Goal: Task Accomplishment & Management: Manage account settings

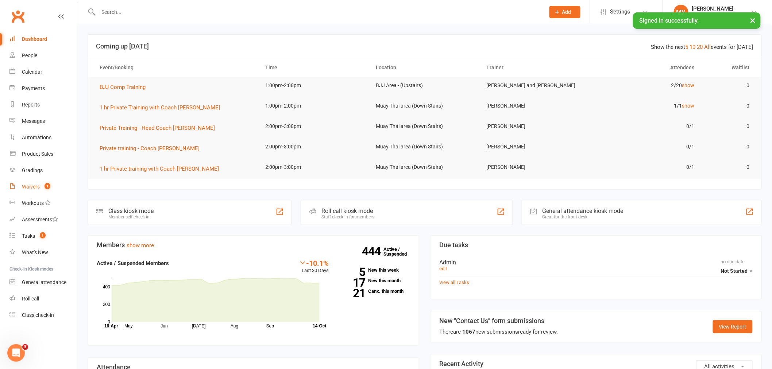
click at [59, 185] on link "Waivers 1" at bounding box center [43, 187] width 68 height 16
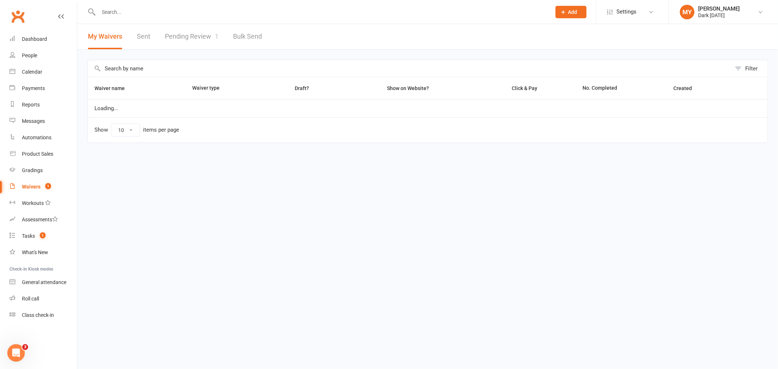
click at [187, 36] on link "Pending Review 1" at bounding box center [192, 36] width 54 height 25
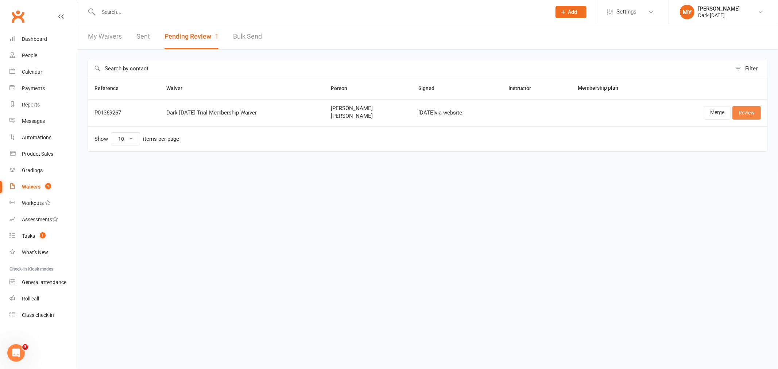
click at [747, 112] on link "Review" at bounding box center [747, 112] width 28 height 13
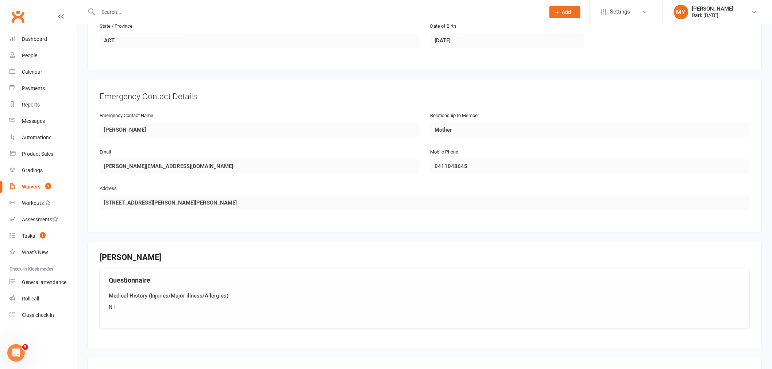
scroll to position [732, 0]
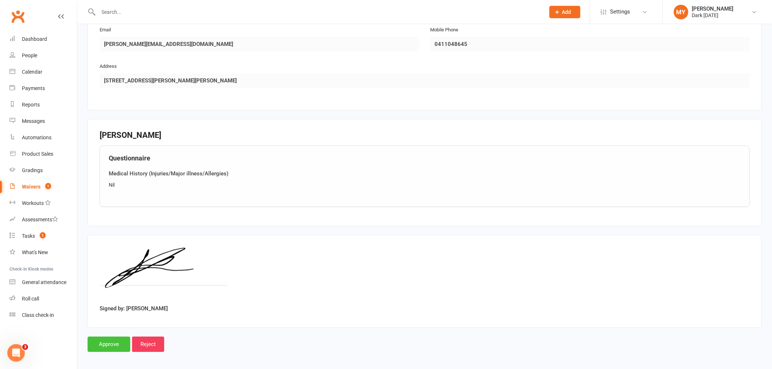
click at [125, 341] on input "Approve" at bounding box center [109, 344] width 43 height 15
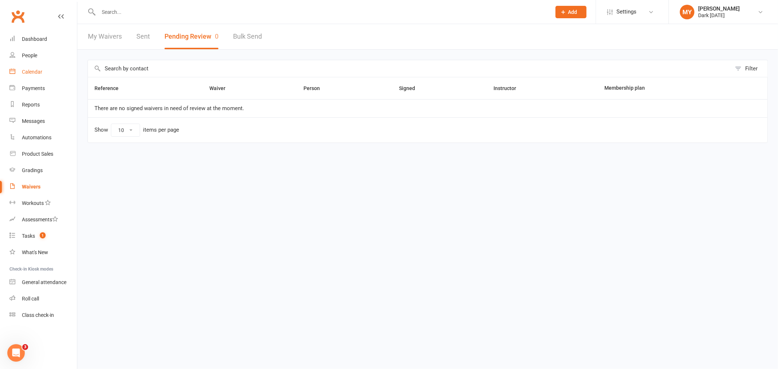
click at [34, 72] on div "Calendar" at bounding box center [32, 72] width 20 height 6
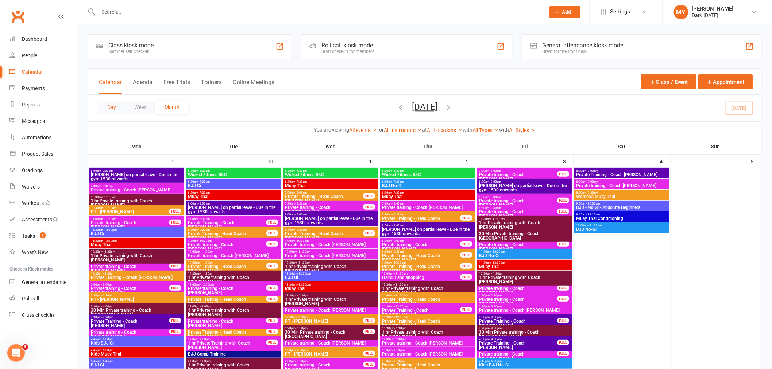
click at [117, 106] on button "Day" at bounding box center [111, 107] width 27 height 13
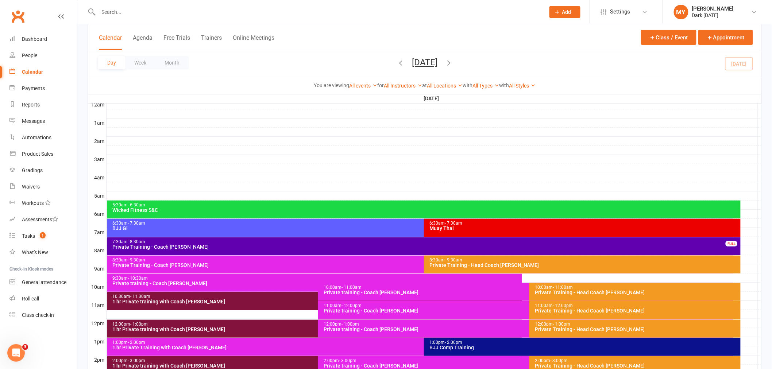
scroll to position [203, 0]
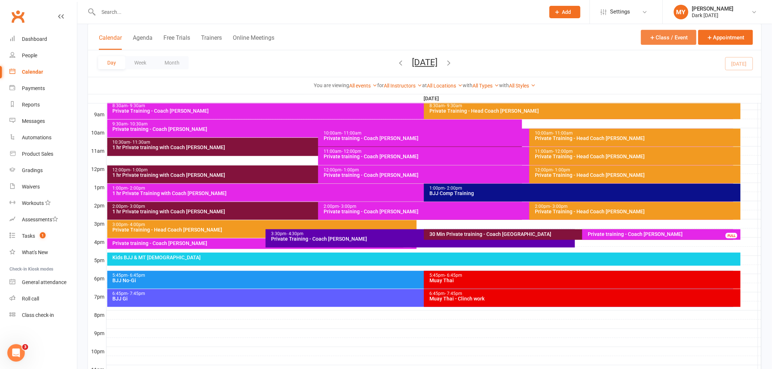
click at [644, 42] on button "Class / Event" at bounding box center [668, 37] width 55 height 15
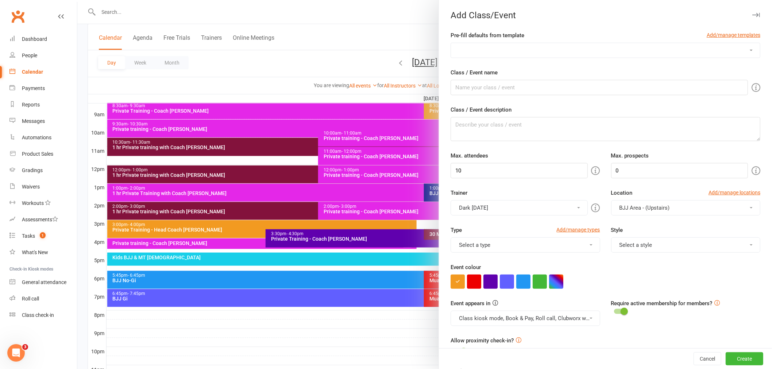
click at [488, 49] on select "DC Kids [DEMOGRAPHIC_DATA] Term 1 Mon DC Kids [DEMOGRAPHIC_DATA] Term 1 Wed DC …" at bounding box center [605, 50] width 309 height 15
select select "498"
click at [451, 43] on select "DC Kids [DEMOGRAPHIC_DATA] Term 1 Mon DC Kids [DEMOGRAPHIC_DATA] Term 1 Wed DC …" at bounding box center [605, 50] width 309 height 15
type input "DC Kids [DEMOGRAPHIC_DATA] Term 4 Week"
type textarea "9-15 year olds Self defence, motor skills, self confidence sessions Term 4 focu…"
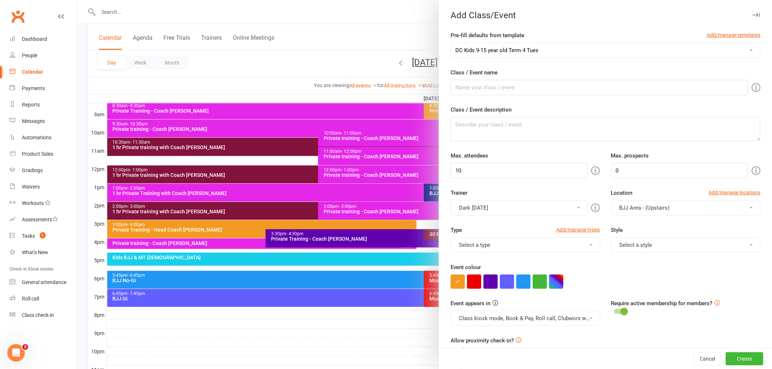
type input "30"
type input "5"
type input "14"
type input "1"
type input "2"
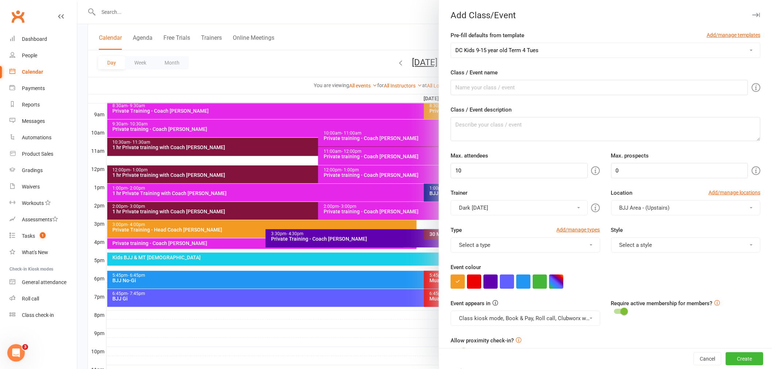
type input "5"
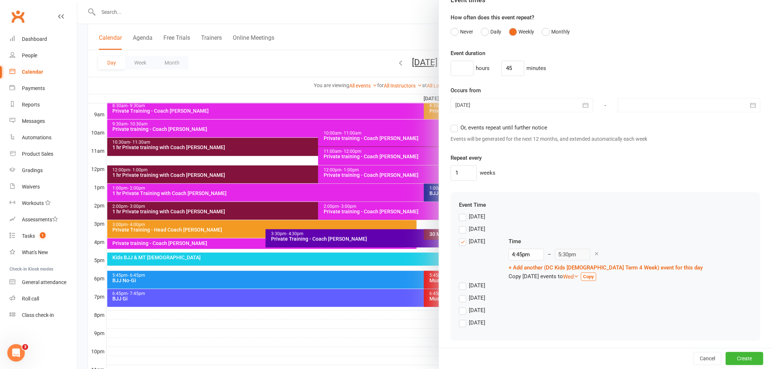
scroll to position [571, 0]
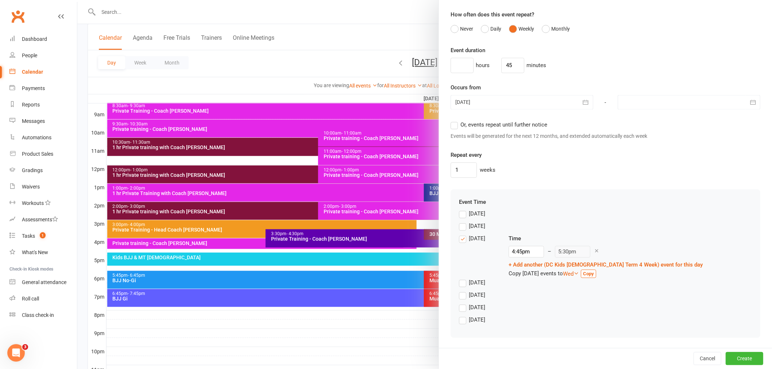
click at [469, 297] on div "[DATE]" at bounding box center [477, 295] width 16 height 8
click at [464, 291] on input "[DATE]" at bounding box center [461, 291] width 5 height 0
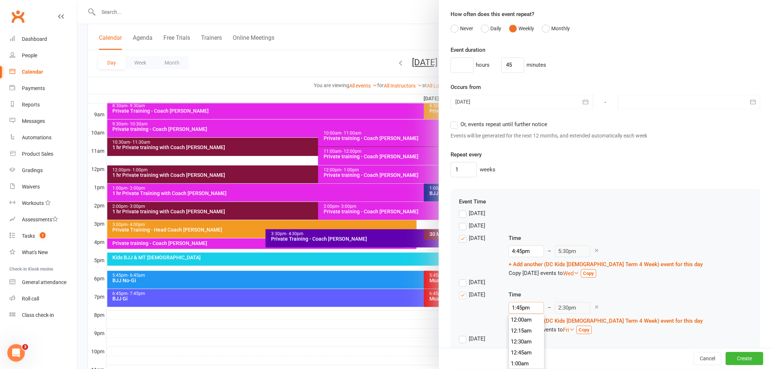
click at [530, 308] on input "1:45pm" at bounding box center [526, 308] width 35 height 12
type input "4:45pm"
type input "5:30pm"
click at [520, 343] on li "4:45pm" at bounding box center [526, 341] width 35 height 11
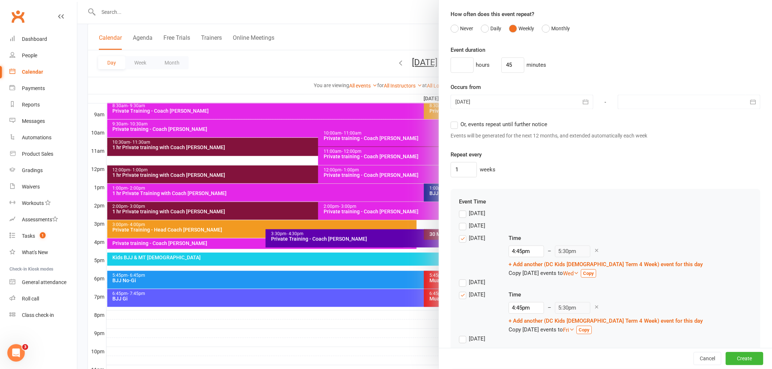
click at [693, 289] on div "[DATE]" at bounding box center [605, 284] width 293 height 12
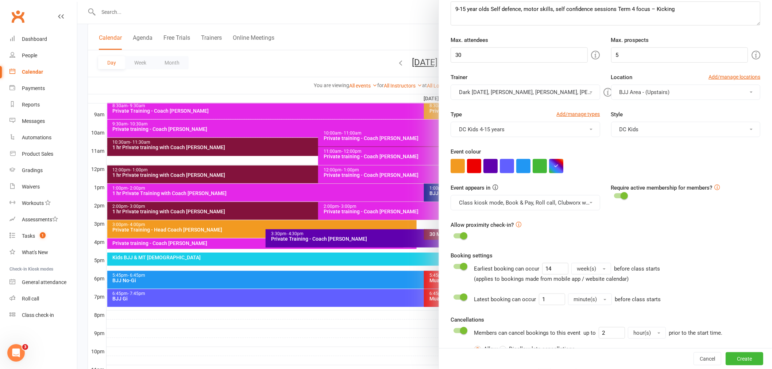
scroll to position [0, 0]
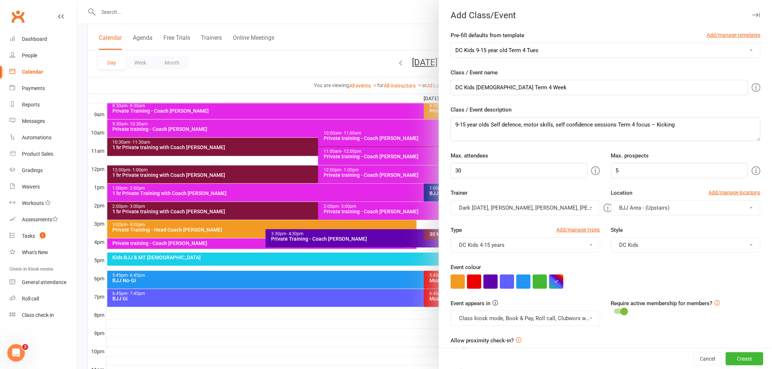
click at [620, 209] on span "BJJ Area - (Upstairs)" at bounding box center [645, 208] width 50 height 7
click at [618, 238] on span "Muay Thai area (Down Stairs)" at bounding box center [653, 240] width 72 height 7
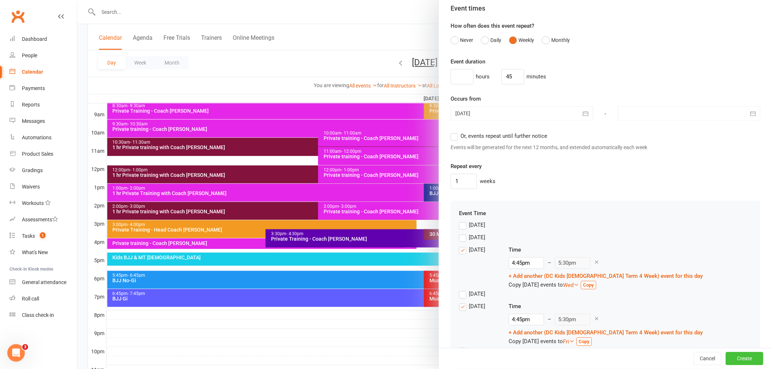
scroll to position [602, 0]
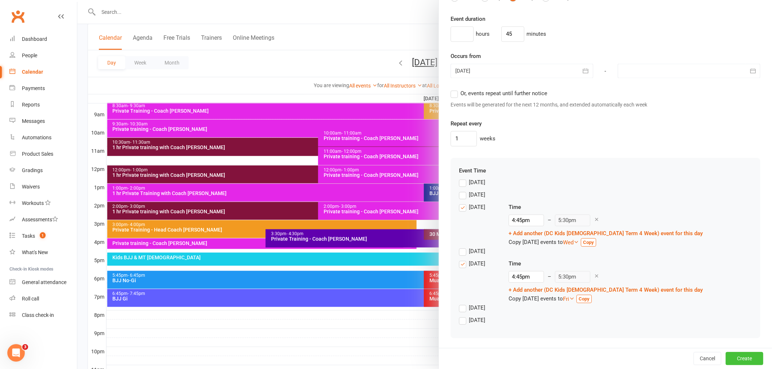
click at [735, 359] on button "Create" at bounding box center [745, 358] width 38 height 13
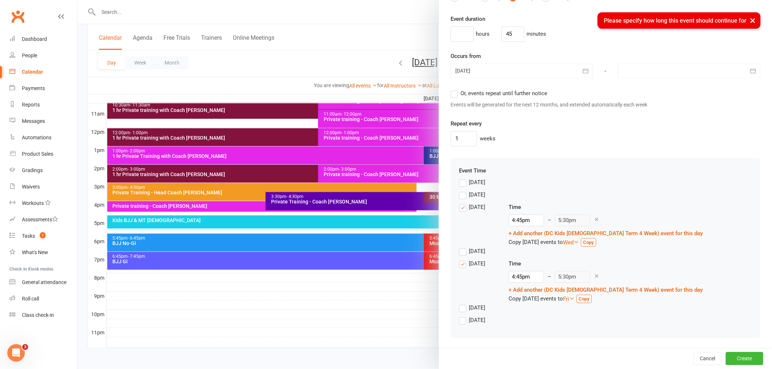
click at [491, 90] on span "Or, events repeat until further notice" at bounding box center [503, 93] width 87 height 8
click at [455, 89] on input "Or, events repeat until further notice" at bounding box center [453, 89] width 5 height 0
click at [728, 358] on button "Create" at bounding box center [745, 358] width 38 height 13
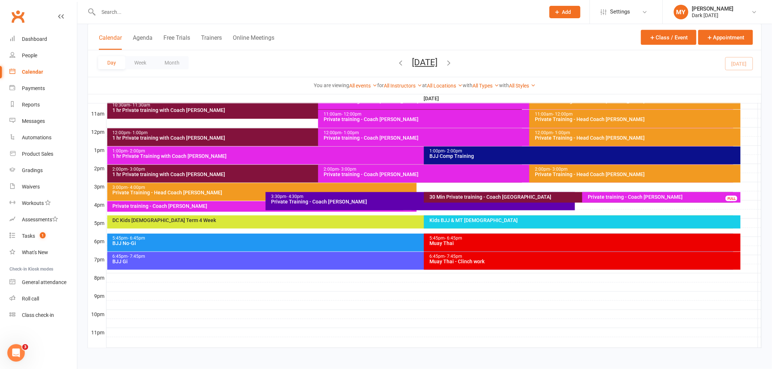
click at [438, 64] on button "[DATE]" at bounding box center [425, 62] width 26 height 10
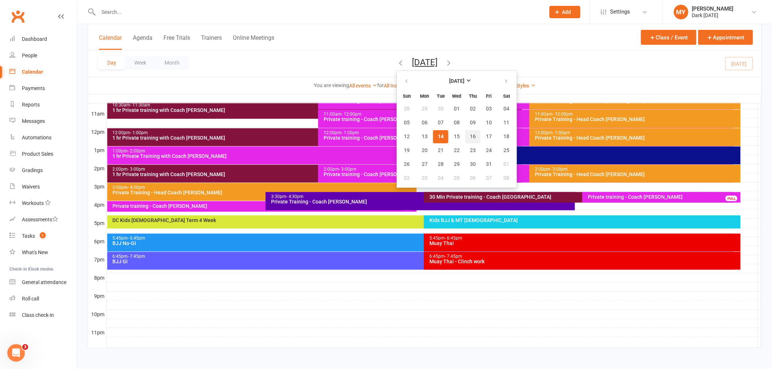
click at [470, 135] on span "16" at bounding box center [473, 137] width 6 height 6
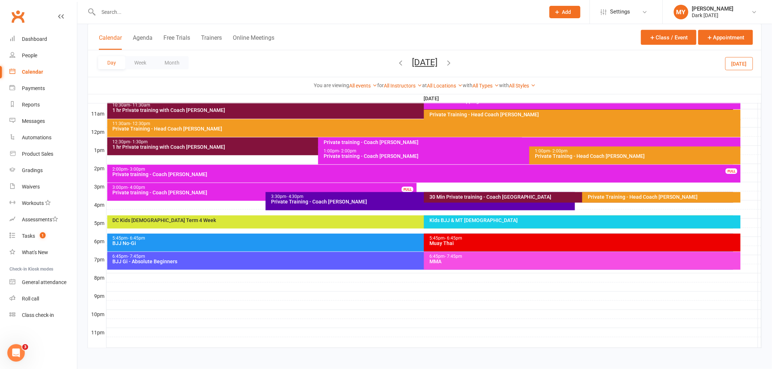
click at [414, 66] on button "[DATE]" at bounding box center [425, 62] width 26 height 10
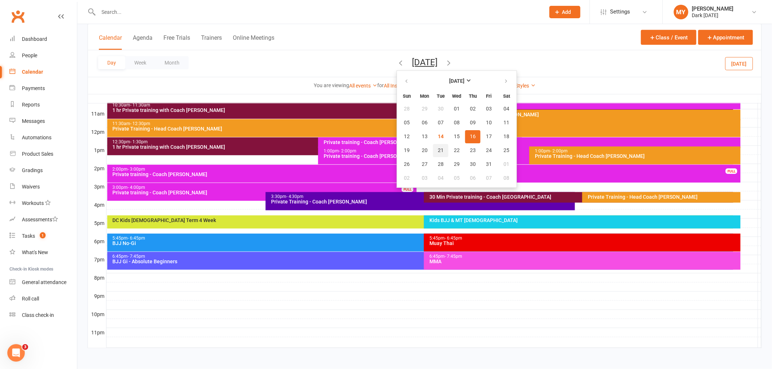
click at [438, 151] on span "21" at bounding box center [441, 151] width 6 height 6
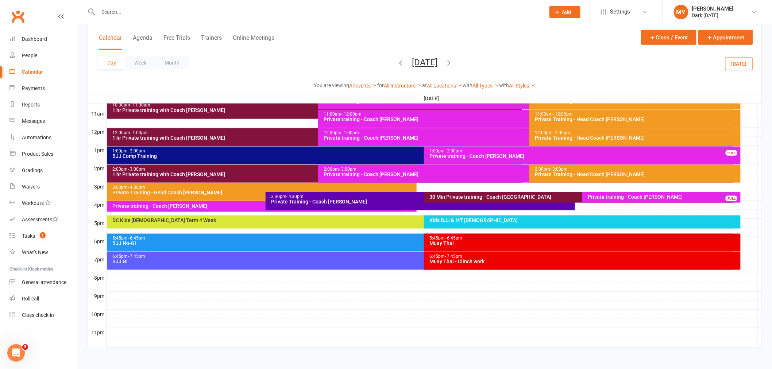
click at [396, 213] on div at bounding box center [434, 214] width 655 height 9
click at [396, 216] on div at bounding box center [400, 215] width 8 height 4
click at [396, 219] on div "DC Kids [DEMOGRAPHIC_DATA] Term 4 Week" at bounding box center [422, 220] width 620 height 5
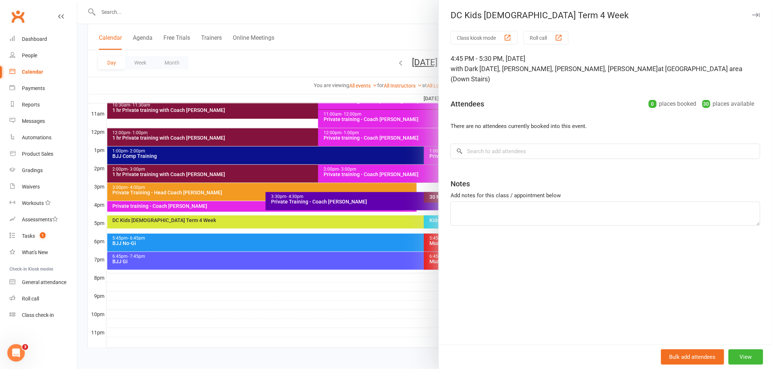
click at [478, 71] on span "with Dark [DATE], [PERSON_NAME], [PERSON_NAME], [PERSON_NAME]" at bounding box center [554, 69] width 207 height 8
click at [479, 71] on span "with Dark [DATE], [PERSON_NAME], [PERSON_NAME], [PERSON_NAME]" at bounding box center [554, 69] width 207 height 8
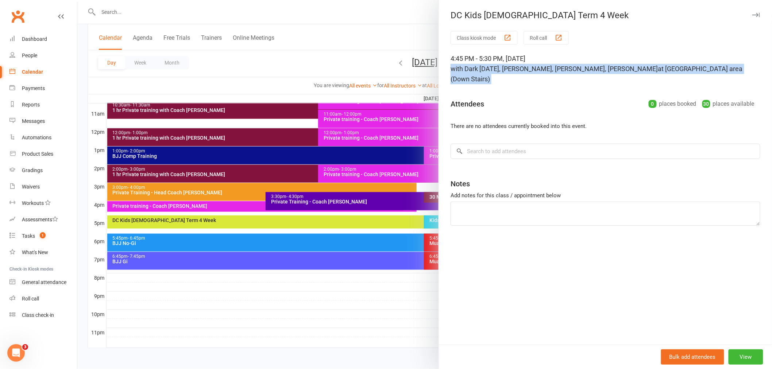
click at [479, 71] on span "with Dark [DATE], [PERSON_NAME], [PERSON_NAME], [PERSON_NAME]" at bounding box center [554, 69] width 207 height 8
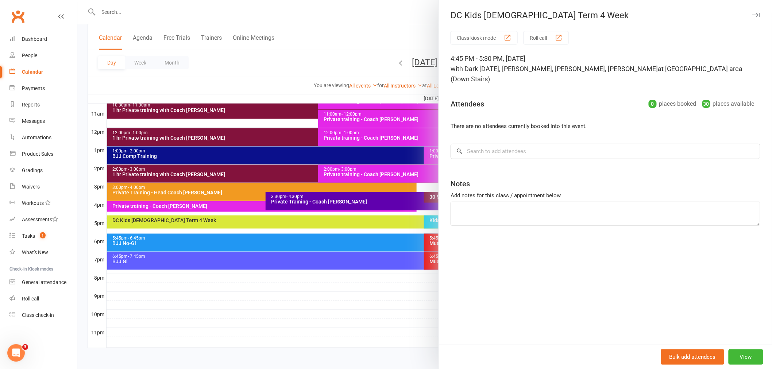
click at [595, 93] on div "Attendees 0 places booked 30 places available" at bounding box center [606, 102] width 310 height 18
click at [352, 42] on div at bounding box center [424, 184] width 695 height 369
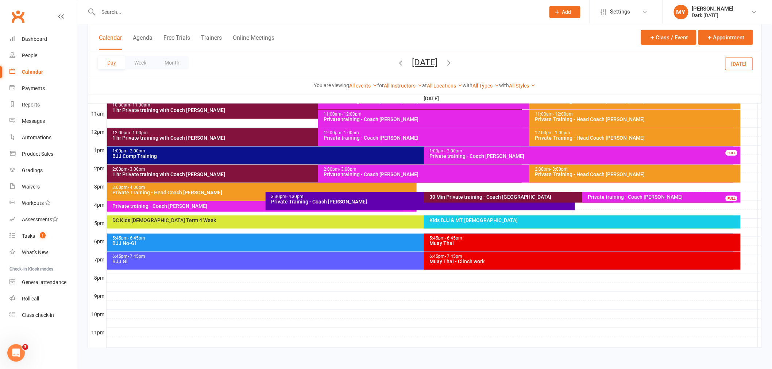
click at [397, 64] on icon "button" at bounding box center [401, 63] width 8 height 8
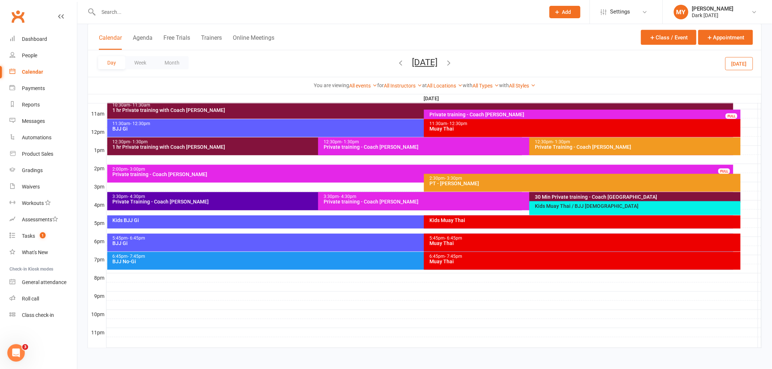
click at [589, 207] on div "Kids Muay Thai / BJJ [DEMOGRAPHIC_DATA]" at bounding box center [637, 206] width 205 height 5
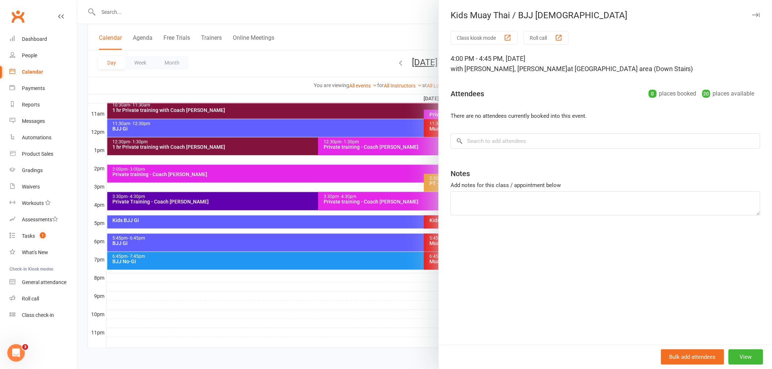
click at [403, 320] on div at bounding box center [424, 184] width 695 height 369
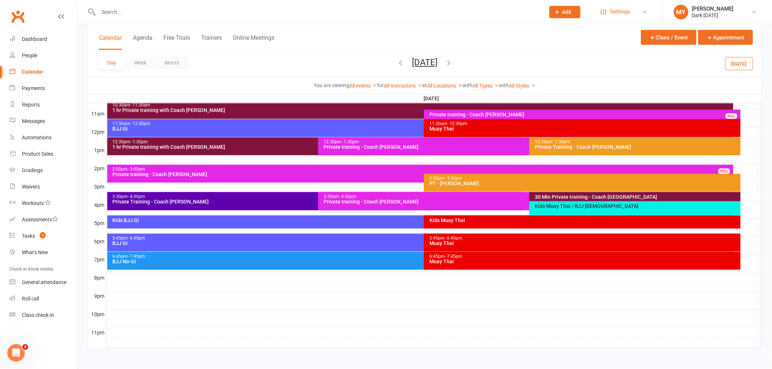
click at [601, 16] on link "Settings" at bounding box center [626, 12] width 51 height 16
click at [603, 30] on link "Membership Plans" at bounding box center [626, 32] width 73 height 17
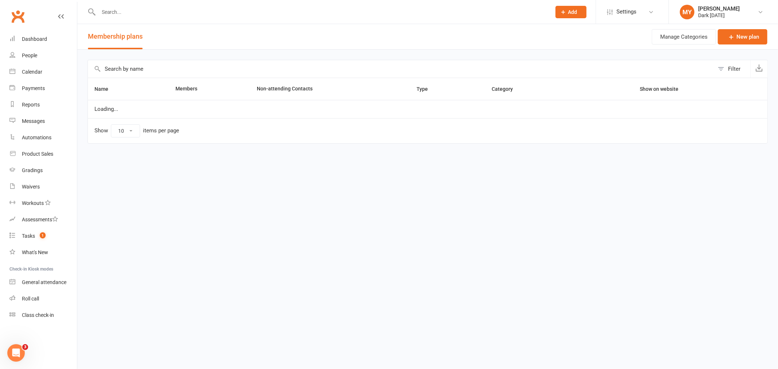
select select "100"
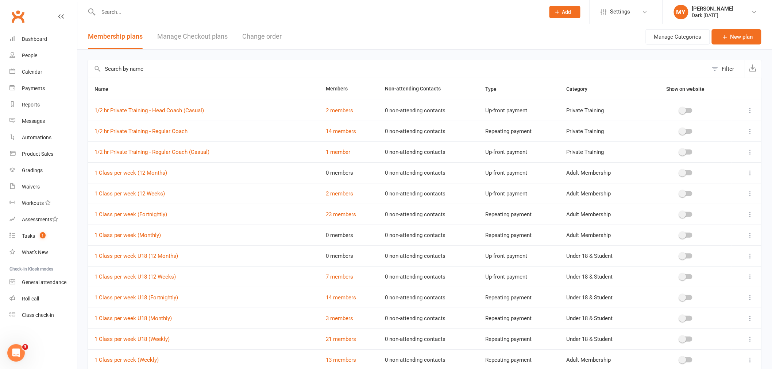
click at [184, 68] on input "text" at bounding box center [398, 69] width 620 height 18
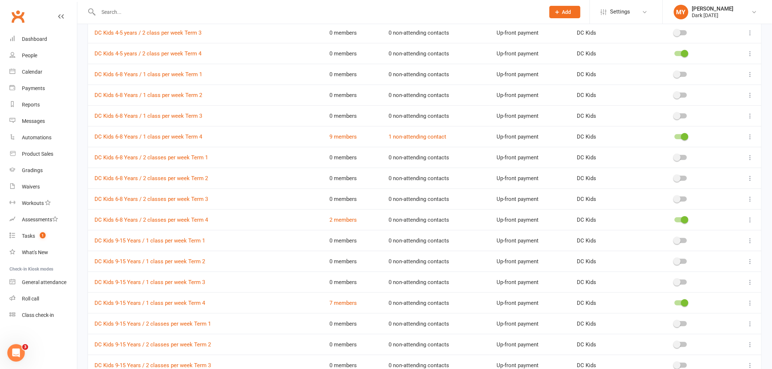
scroll to position [243, 0]
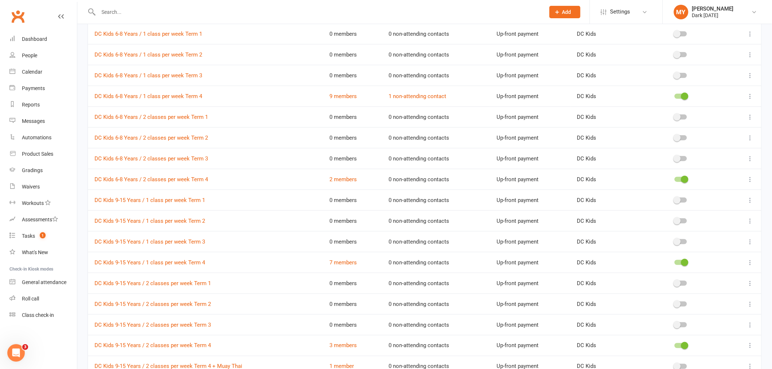
type input "dc ki"
click at [685, 284] on div at bounding box center [681, 283] width 12 height 5
click at [675, 282] on input "checkbox" at bounding box center [675, 282] width 0 height 0
click at [683, 285] on span at bounding box center [684, 283] width 7 height 7
click at [675, 282] on input "checkbox" at bounding box center [675, 282] width 0 height 0
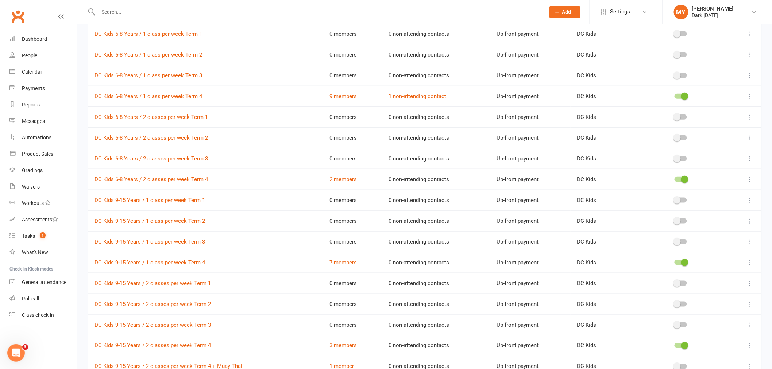
click at [193, 16] on input "text" at bounding box center [318, 12] width 444 height 10
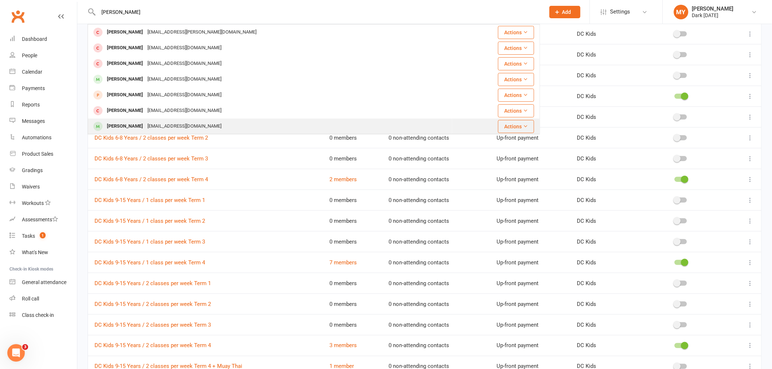
type input "[PERSON_NAME]"
click at [132, 128] on div "[PERSON_NAME]" at bounding box center [125, 126] width 41 height 11
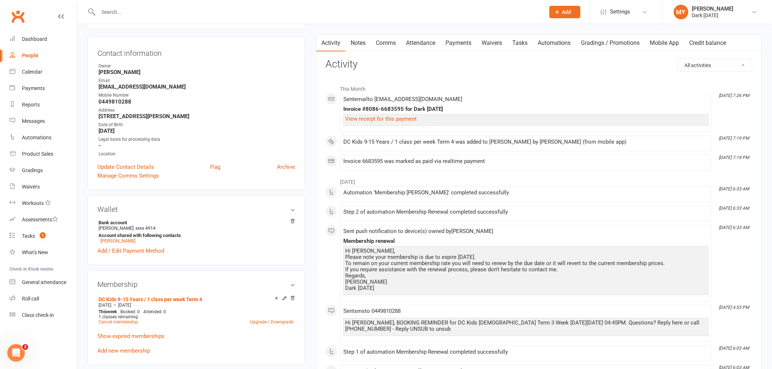
scroll to position [81, 0]
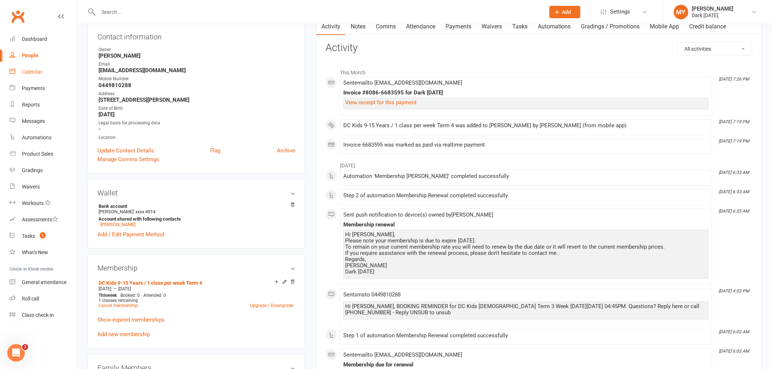
click at [30, 77] on link "Calendar" at bounding box center [43, 72] width 68 height 16
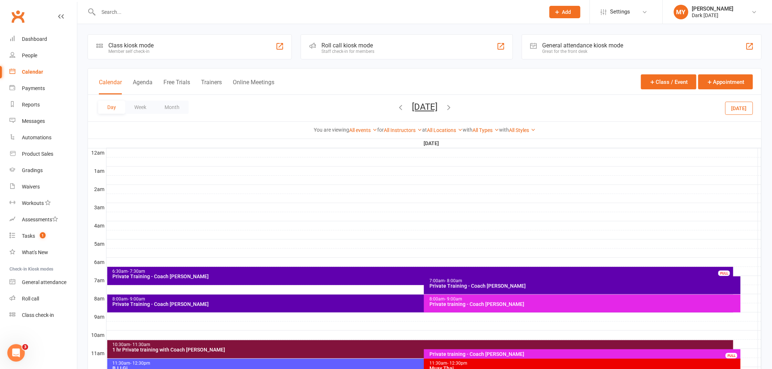
click at [453, 104] on icon "button" at bounding box center [449, 107] width 8 height 8
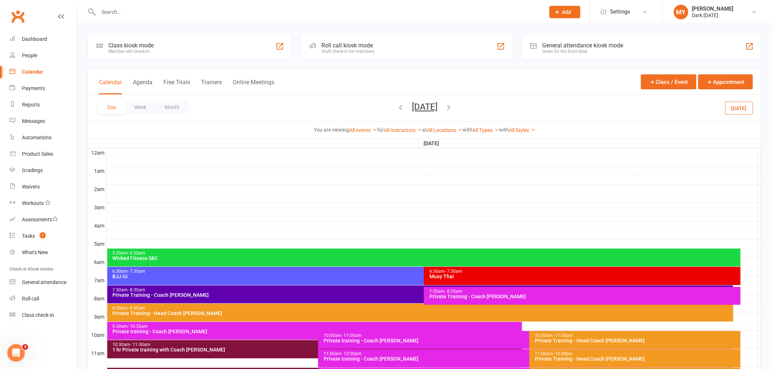
click at [427, 103] on button "[DATE]" at bounding box center [425, 107] width 26 height 10
click at [438, 179] on span "14" at bounding box center [441, 181] width 6 height 6
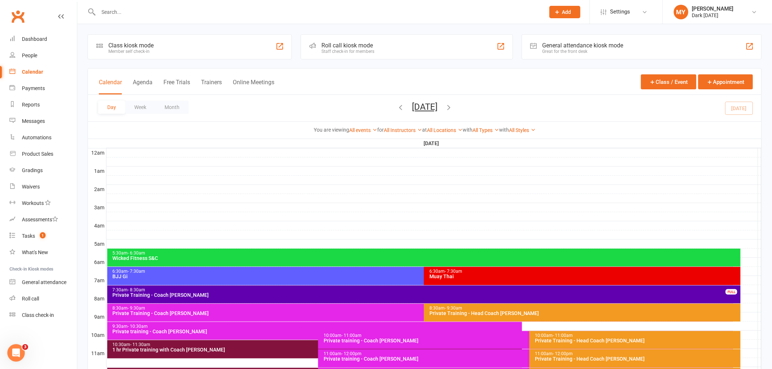
scroll to position [162, 0]
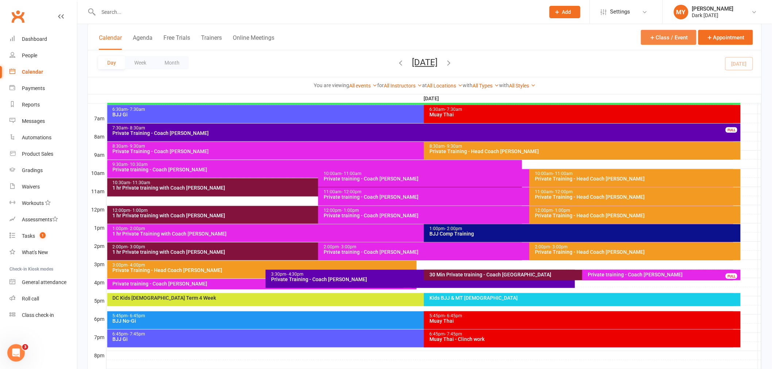
click at [690, 39] on button "Class / Event" at bounding box center [668, 37] width 55 height 15
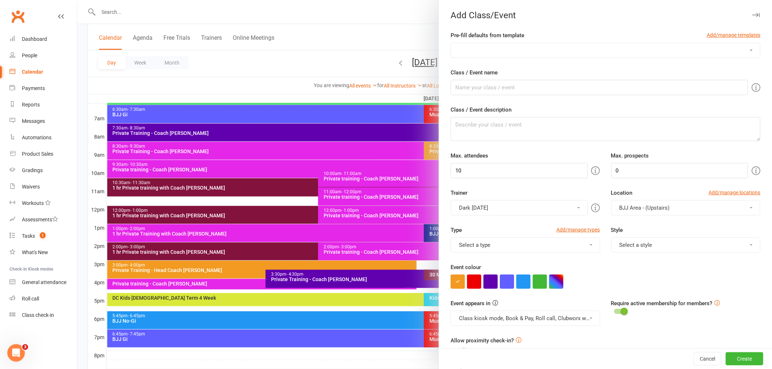
click at [495, 54] on select "DC Kids [DEMOGRAPHIC_DATA] Term 1 Mon DC Kids [DEMOGRAPHIC_DATA] Term 1 Wed DC …" at bounding box center [605, 50] width 309 height 15
select select "496"
click at [451, 43] on select "DC Kids [DEMOGRAPHIC_DATA] Term 1 Mon DC Kids [DEMOGRAPHIC_DATA] Term 1 Wed DC …" at bounding box center [605, 50] width 309 height 15
type input "DC Kids [DEMOGRAPHIC_DATA] Term 4 Tues"
type textarea "6-8 year olds Self defence, motor skills, self confidence sessions Term 4 focus…"
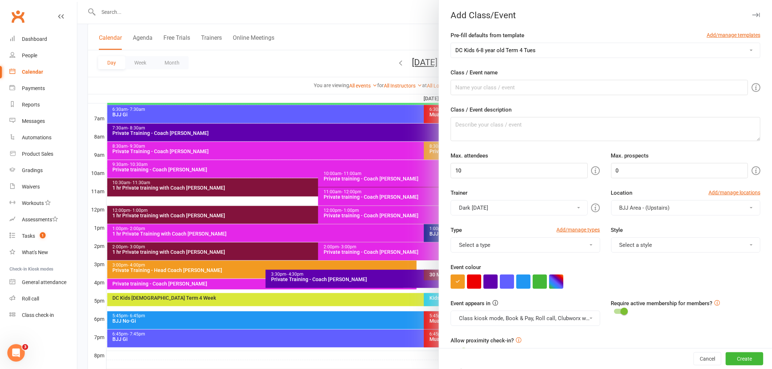
type input "24"
type input "5"
type input "14"
type input "1"
type input "2"
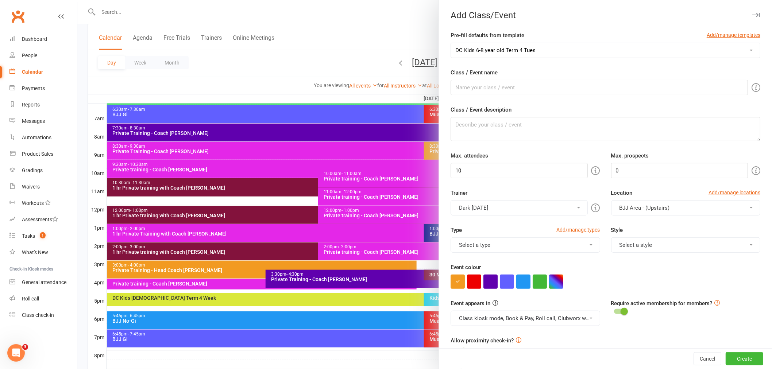
type input "5"
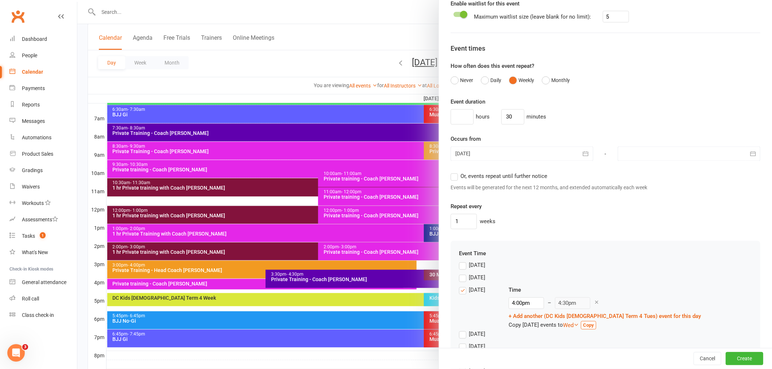
scroll to position [527, 0]
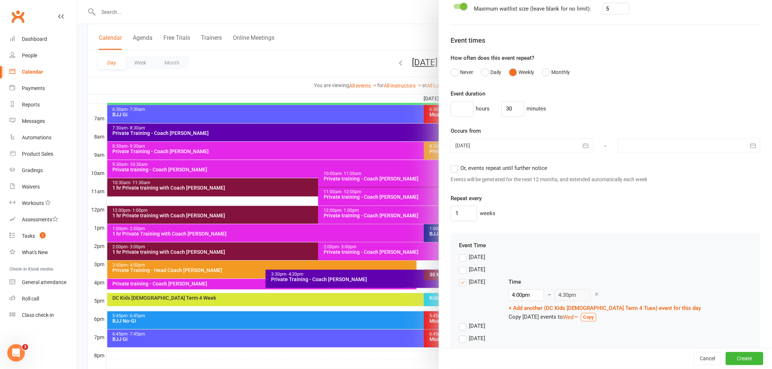
click at [506, 170] on span "Or, events repeat until further notice" at bounding box center [503, 168] width 87 height 8
click at [455, 164] on input "Or, events repeat until further notice" at bounding box center [453, 164] width 5 height 0
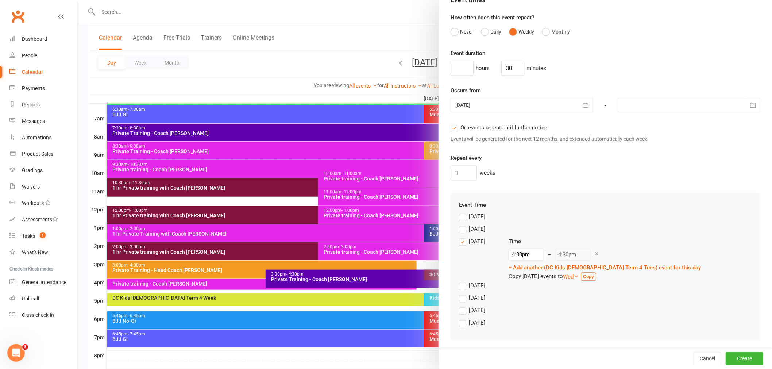
scroll to position [571, 0]
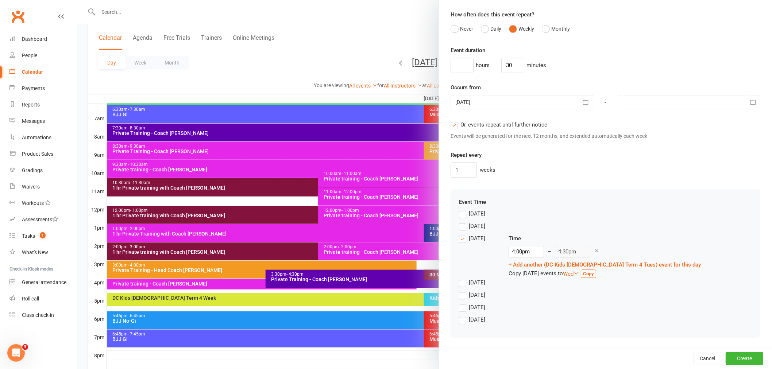
click at [473, 295] on div "[DATE]" at bounding box center [477, 295] width 16 height 8
click at [464, 291] on input "[DATE]" at bounding box center [461, 291] width 5 height 0
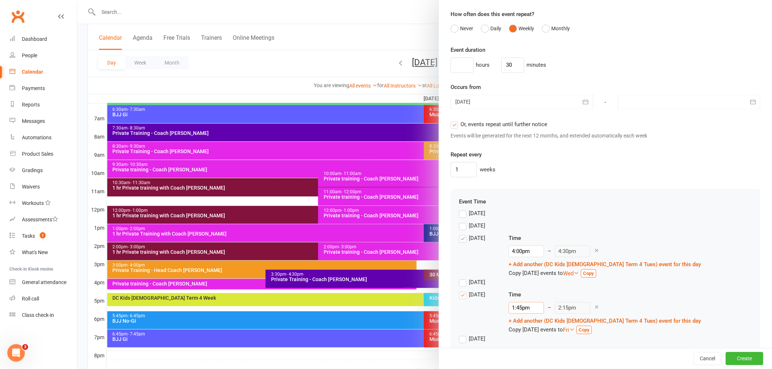
click at [515, 309] on input "1:45pm" at bounding box center [526, 308] width 35 height 12
type input "4:00pm"
type input "4:30pm"
click at [519, 345] on li "4:00pm" at bounding box center [526, 349] width 35 height 11
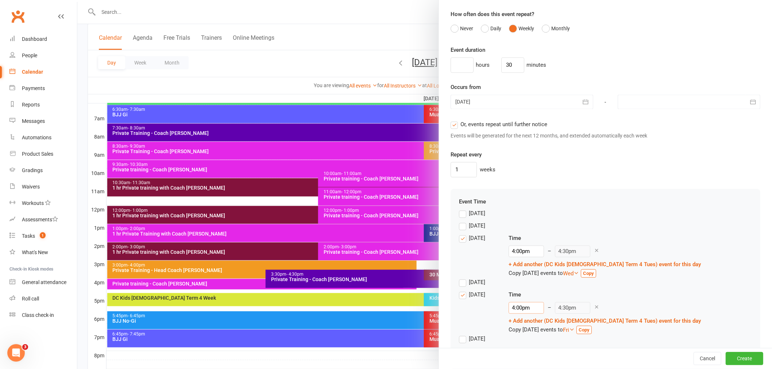
scroll to position [602, 0]
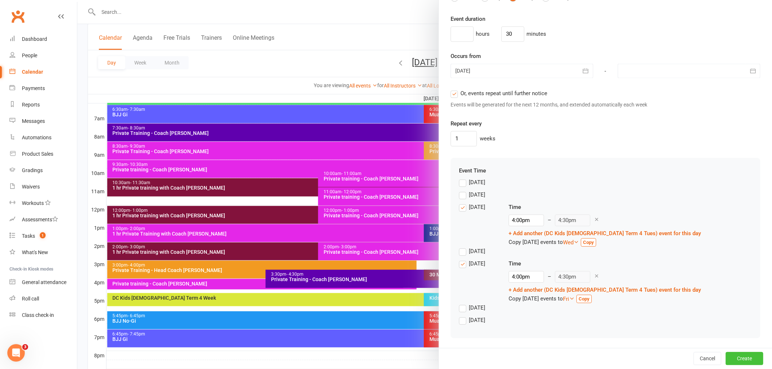
click at [734, 358] on button "Create" at bounding box center [745, 358] width 38 height 13
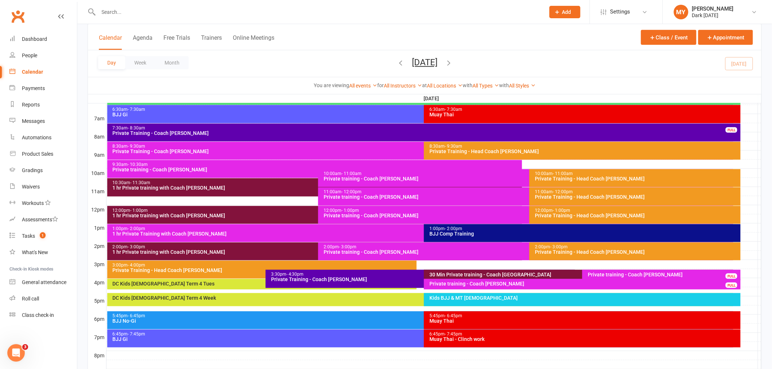
click at [143, 14] on input "text" at bounding box center [318, 12] width 444 height 10
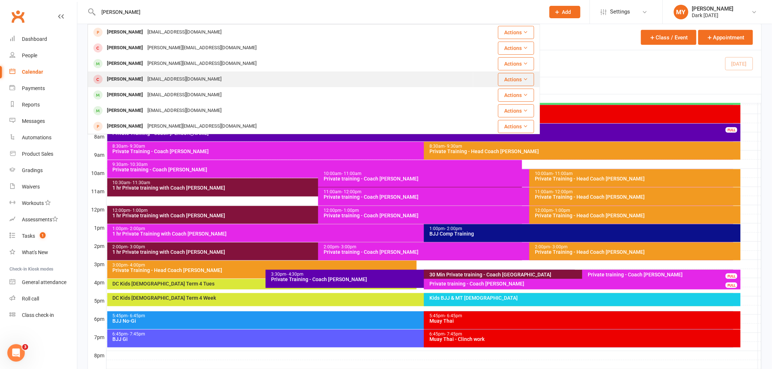
type input "[PERSON_NAME]"
click at [146, 78] on div "[EMAIL_ADDRESS][DOMAIN_NAME]" at bounding box center [184, 79] width 78 height 11
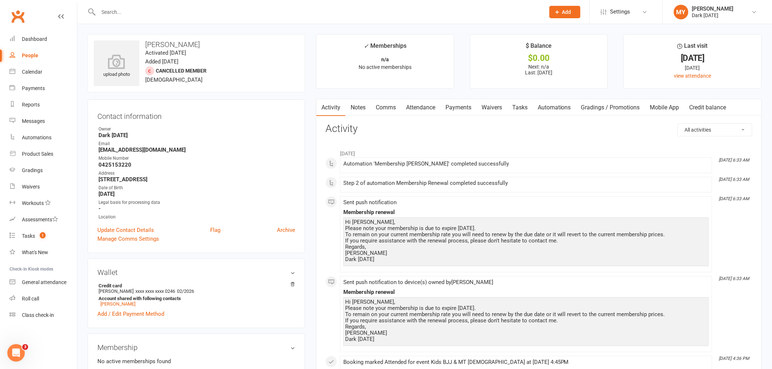
click at [127, 10] on input "text" at bounding box center [318, 12] width 444 height 10
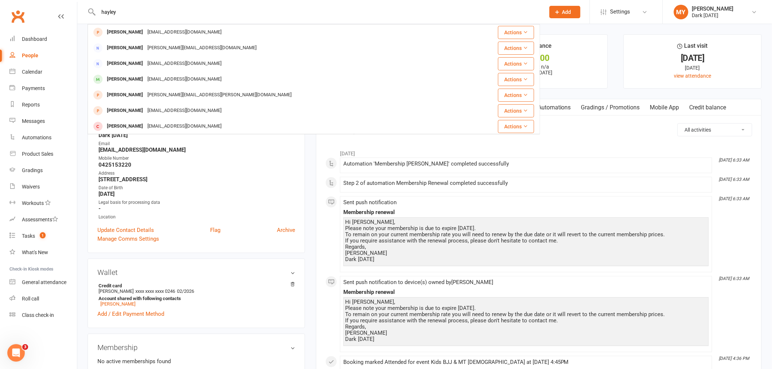
type input "hayley"
click at [41, 190] on link "Waivers" at bounding box center [43, 187] width 68 height 16
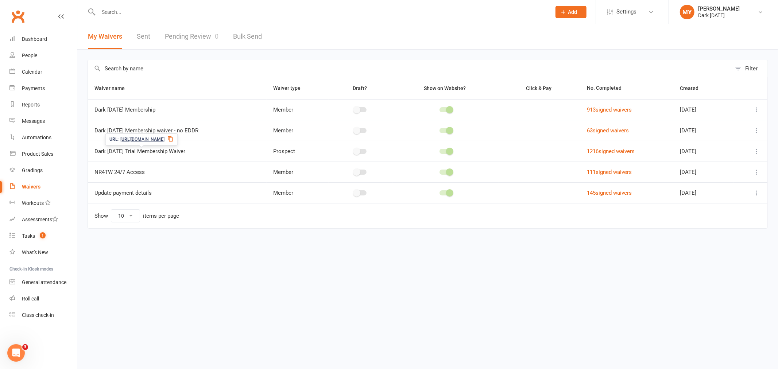
click at [173, 139] on icon at bounding box center [170, 139] width 6 height 6
click at [124, 8] on input "text" at bounding box center [321, 12] width 450 height 10
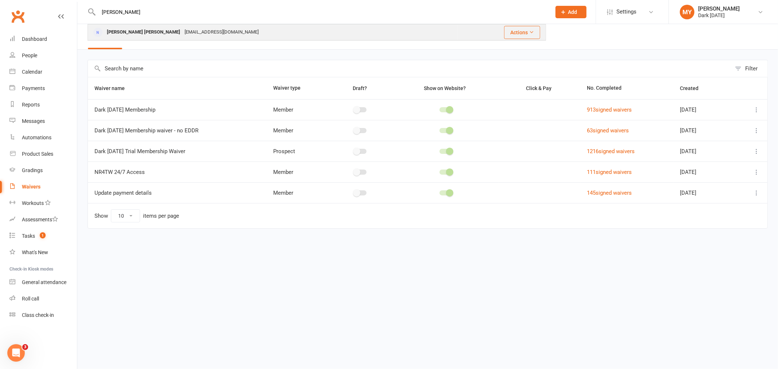
type input "[PERSON_NAME]"
click at [151, 36] on div "[PERSON_NAME] [PERSON_NAME]" at bounding box center [144, 32] width 78 height 11
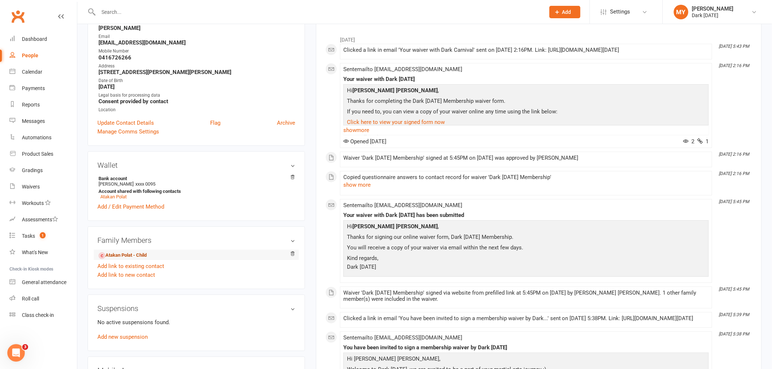
scroll to position [122, 0]
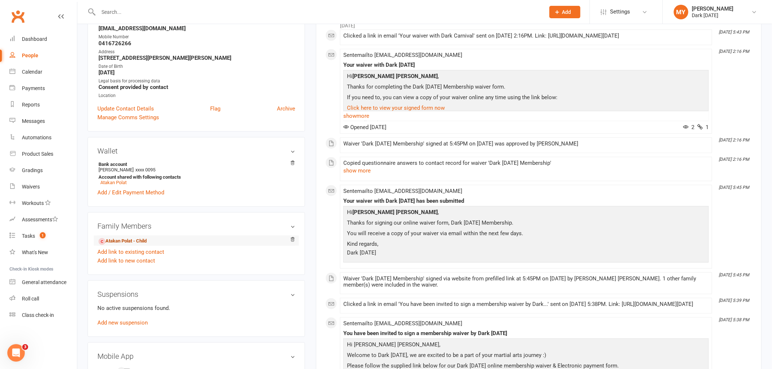
click at [130, 242] on link "Atakan Polat - Child" at bounding box center [123, 242] width 48 height 8
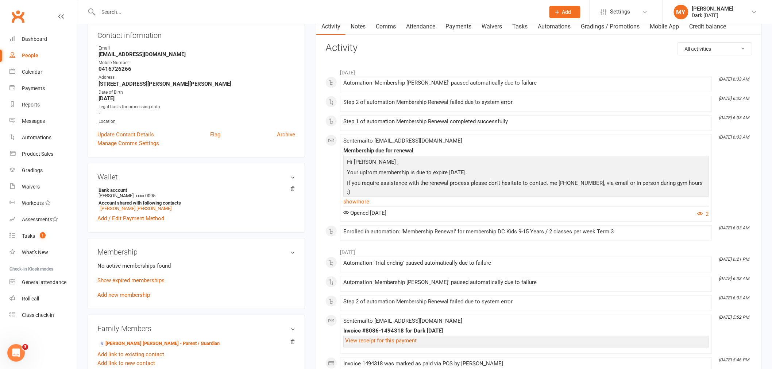
scroll to position [122, 0]
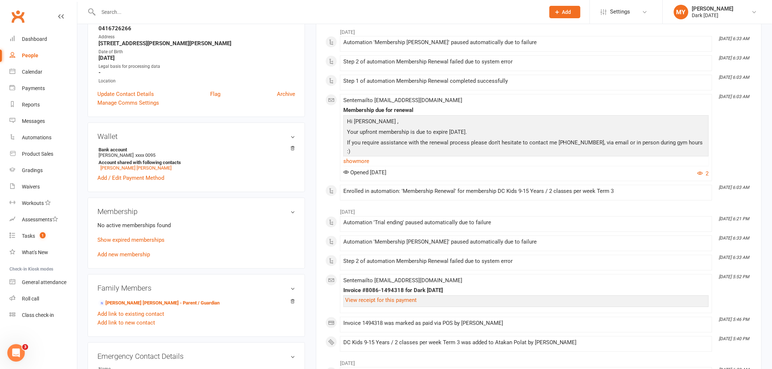
click at [131, 9] on input "text" at bounding box center [318, 12] width 444 height 10
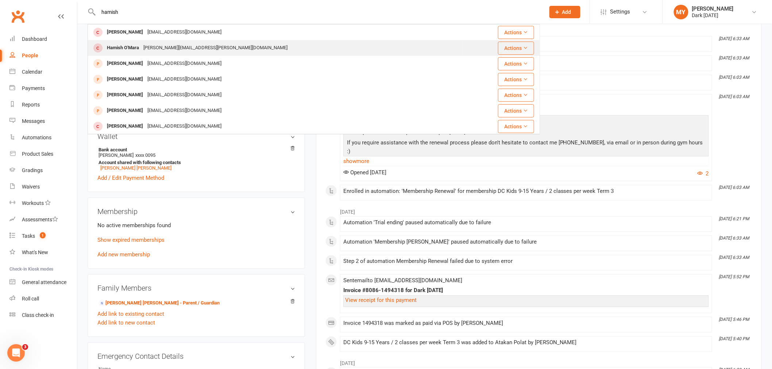
type input "hamish"
click at [148, 46] on div "[PERSON_NAME][EMAIL_ADDRESS][PERSON_NAME][DOMAIN_NAME]" at bounding box center [215, 48] width 149 height 11
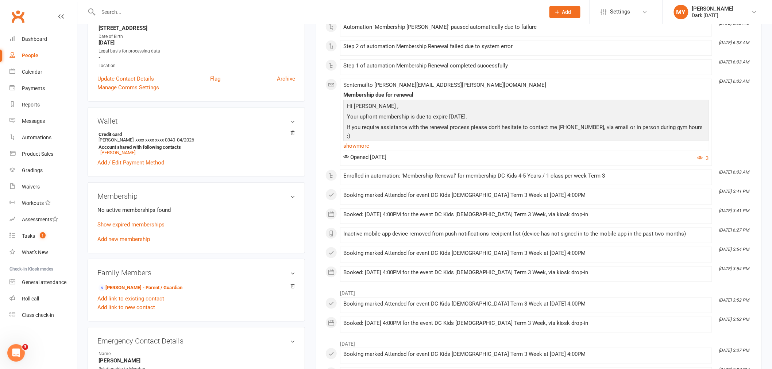
scroll to position [81, 0]
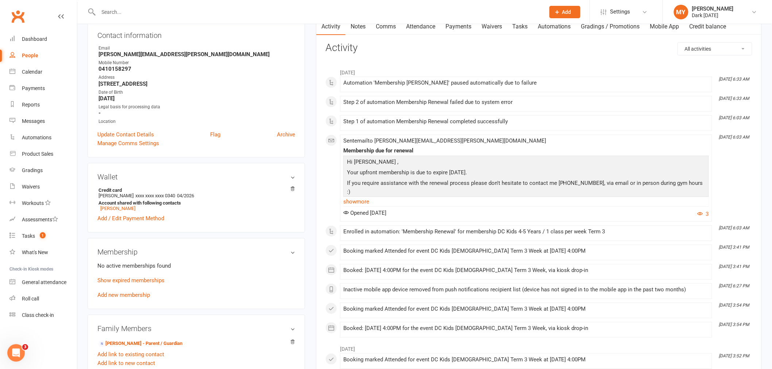
click at [132, 293] on link "Add new membership" at bounding box center [123, 295] width 53 height 7
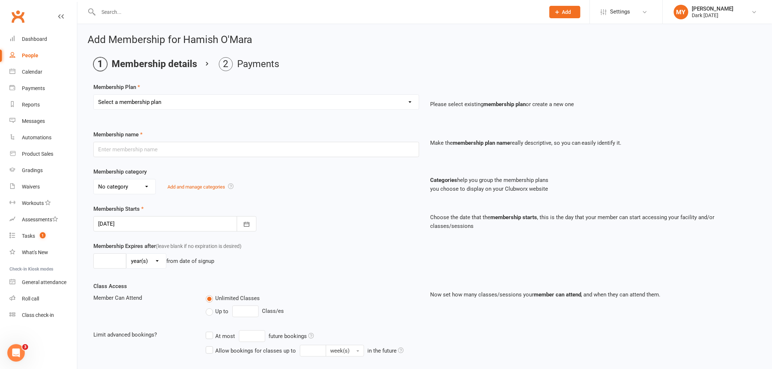
click at [215, 107] on select "Select a membership plan Create new Membership Plan Redzone Knife Defence Works…" at bounding box center [256, 102] width 325 height 15
select select "66"
click at [94, 95] on select "Select a membership plan Create new Membership Plan Redzone Knife Defence Works…" at bounding box center [256, 102] width 325 height 15
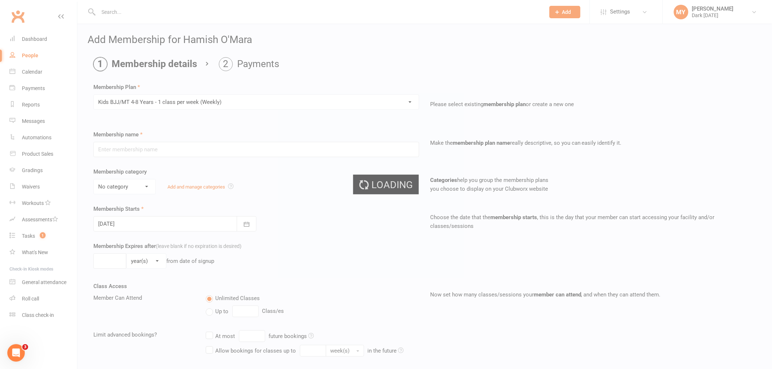
type input "Kids BJJ/MT 4-8 Years - 1 class per week (Weekly)"
select select "4"
type input "0"
type input "1"
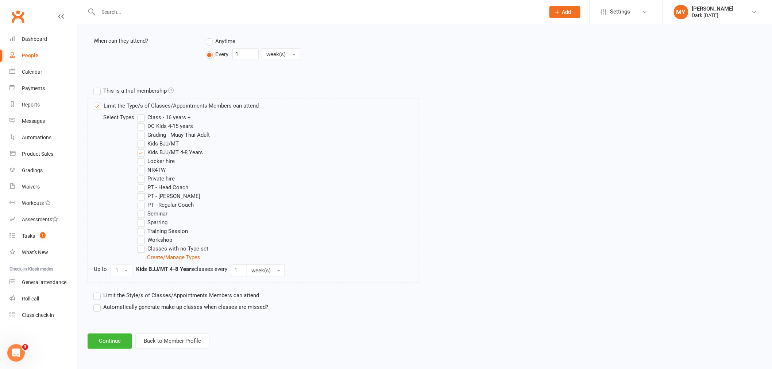
scroll to position [294, 0]
click at [112, 338] on button "Continue" at bounding box center [110, 341] width 45 height 15
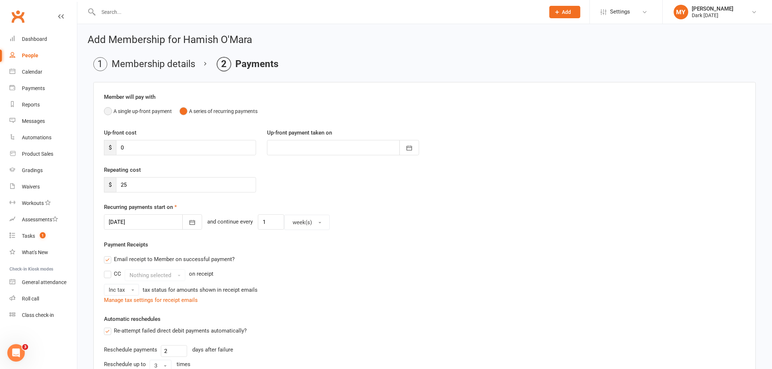
click at [134, 109] on button "A single up-front payment" at bounding box center [138, 111] width 68 height 14
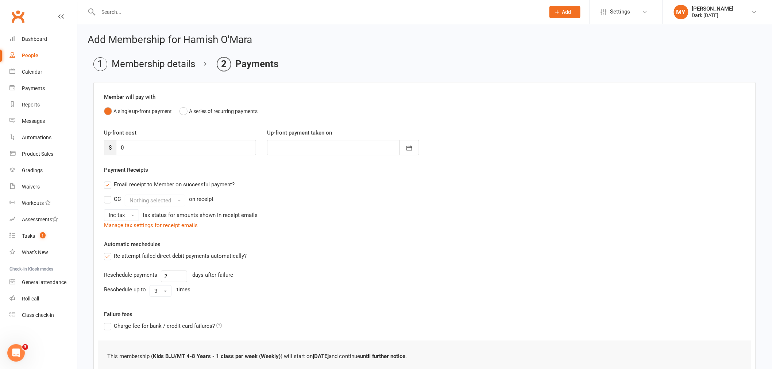
click at [143, 156] on div "Up-front cost $ 0 Up-front payment taken on [DATE] Sun Mon Tue Wed Thu Fri Sat …" at bounding box center [425, 146] width 652 height 37
click at [143, 148] on input "0" at bounding box center [186, 147] width 140 height 15
type input "2"
type input "[DATE]"
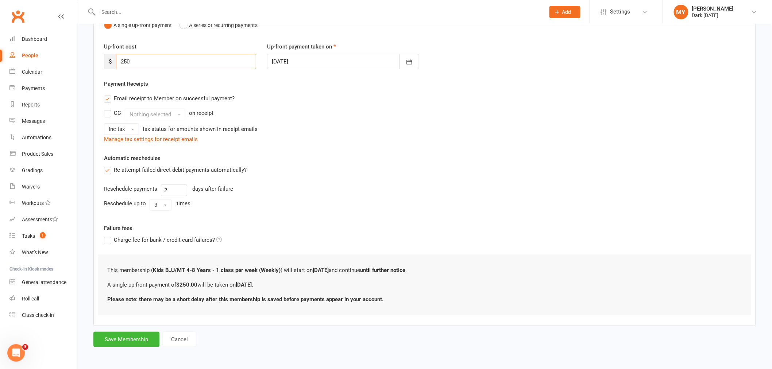
scroll to position [86, 0]
type input "250"
click at [108, 342] on button "Save Membership" at bounding box center [126, 339] width 66 height 15
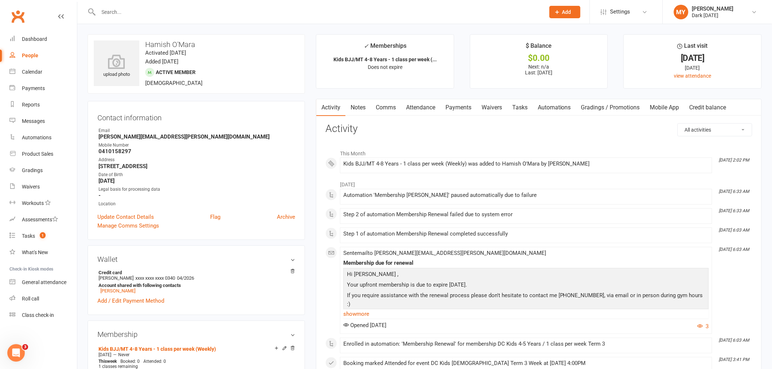
click at [117, 15] on input "text" at bounding box center [318, 12] width 444 height 10
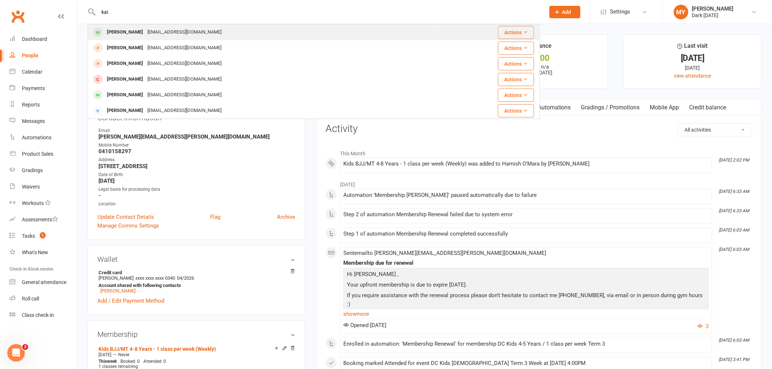
type input "kai"
click at [140, 26] on div "[PERSON_NAME] [EMAIL_ADDRESS][DOMAIN_NAME]" at bounding box center [261, 32] width 346 height 15
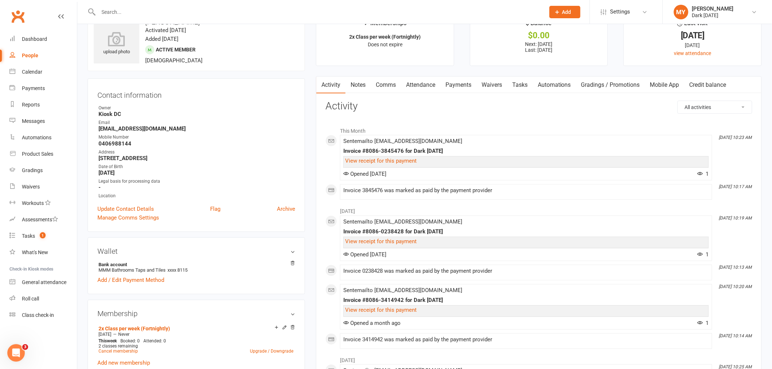
scroll to position [41, 0]
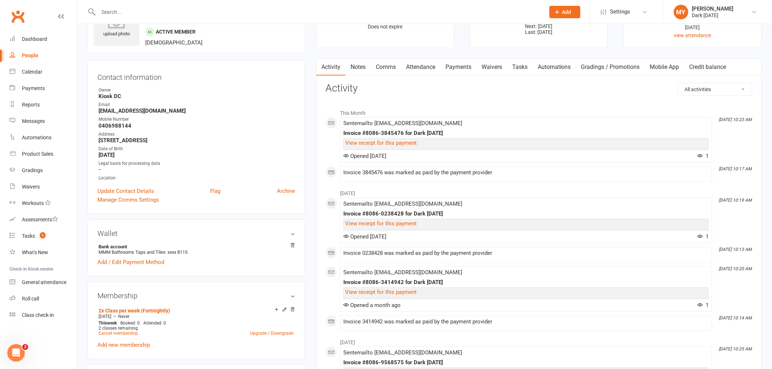
click at [462, 66] on link "Payments" at bounding box center [458, 67] width 36 height 17
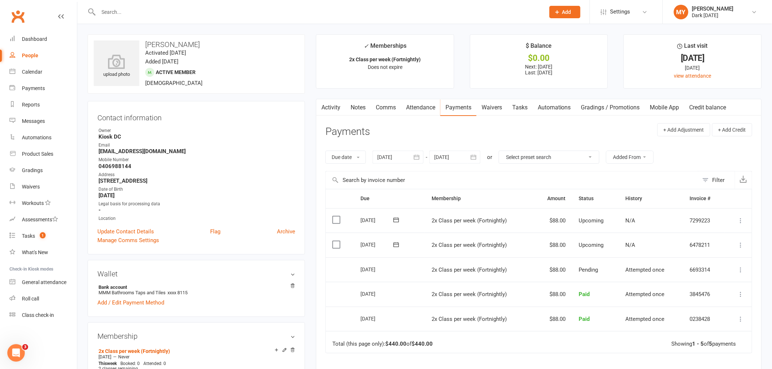
click at [176, 14] on input "text" at bounding box center [318, 12] width 444 height 10
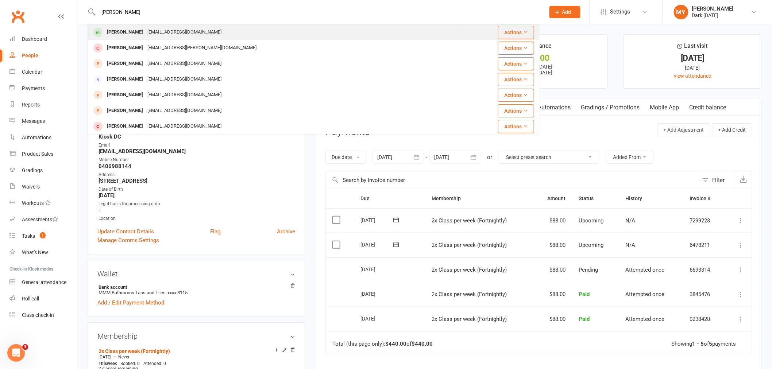
type input "[PERSON_NAME]"
click at [217, 31] on div "[PERSON_NAME] [EMAIL_ADDRESS][DOMAIN_NAME]" at bounding box center [275, 32] width 375 height 15
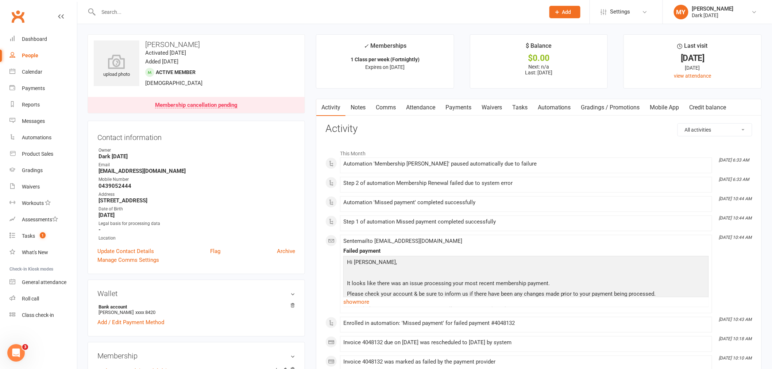
click at [455, 111] on link "Payments" at bounding box center [458, 107] width 36 height 17
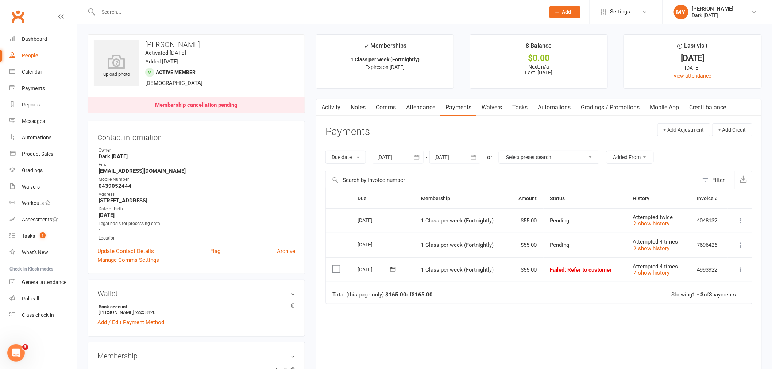
click at [421, 108] on link "Attendance" at bounding box center [420, 107] width 39 height 17
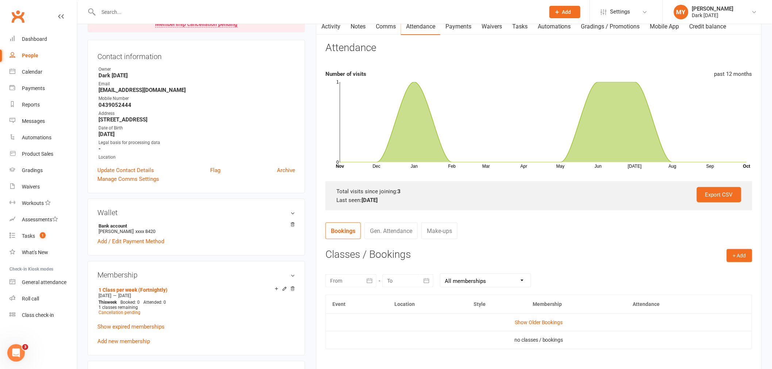
scroll to position [162, 0]
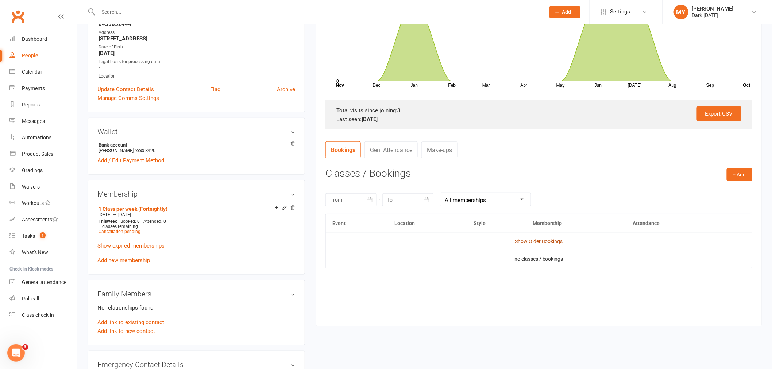
click at [526, 243] on link "Show Older Bookings" at bounding box center [539, 242] width 48 height 6
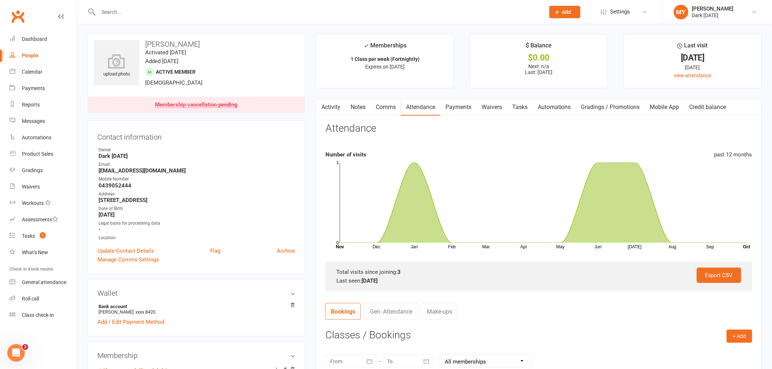
scroll to position [0, 0]
click at [451, 109] on link "Payments" at bounding box center [458, 107] width 36 height 17
